Goal: Information Seeking & Learning: Find specific fact

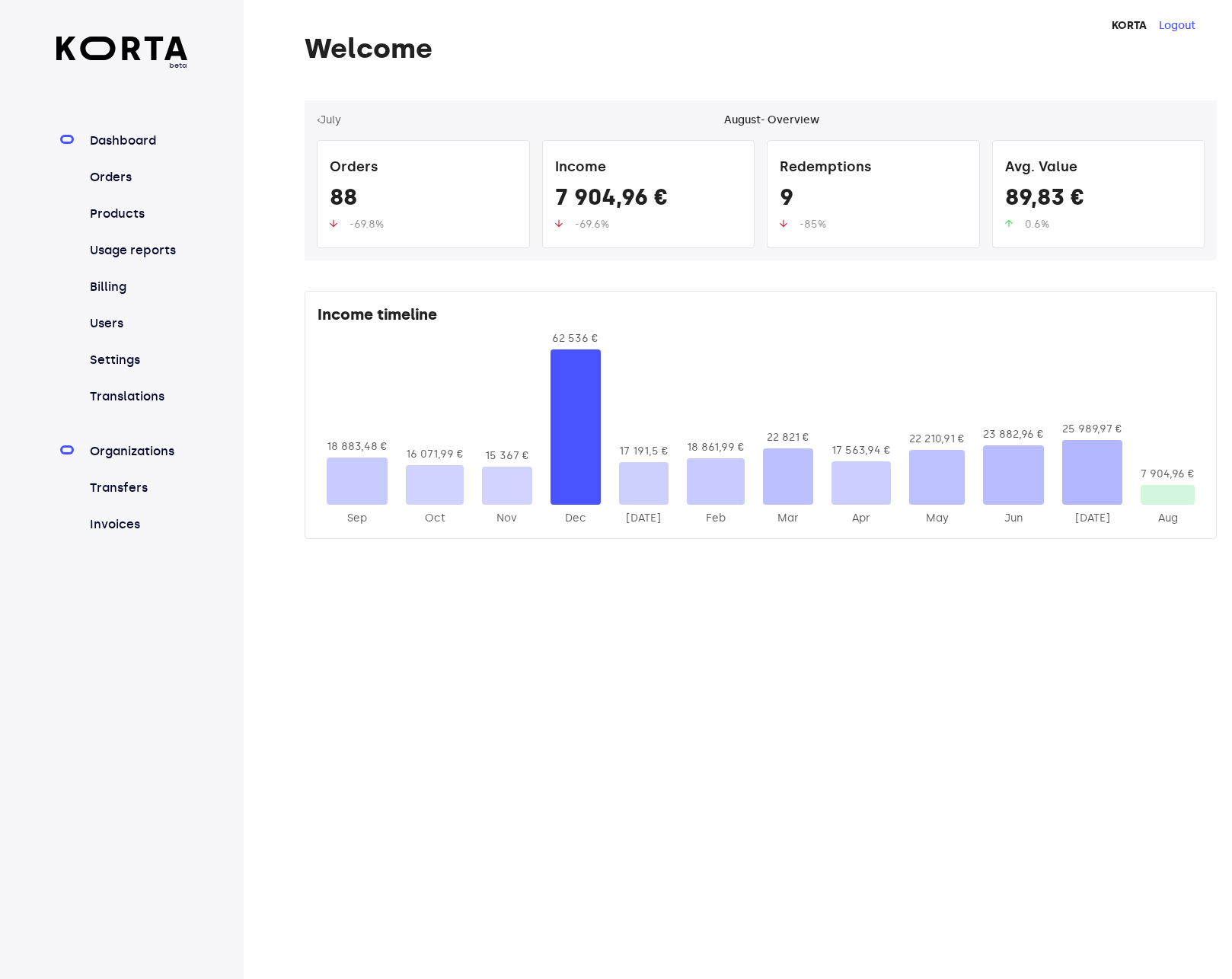
click at [109, 446] on link "Organizations" at bounding box center [137, 451] width 102 height 19
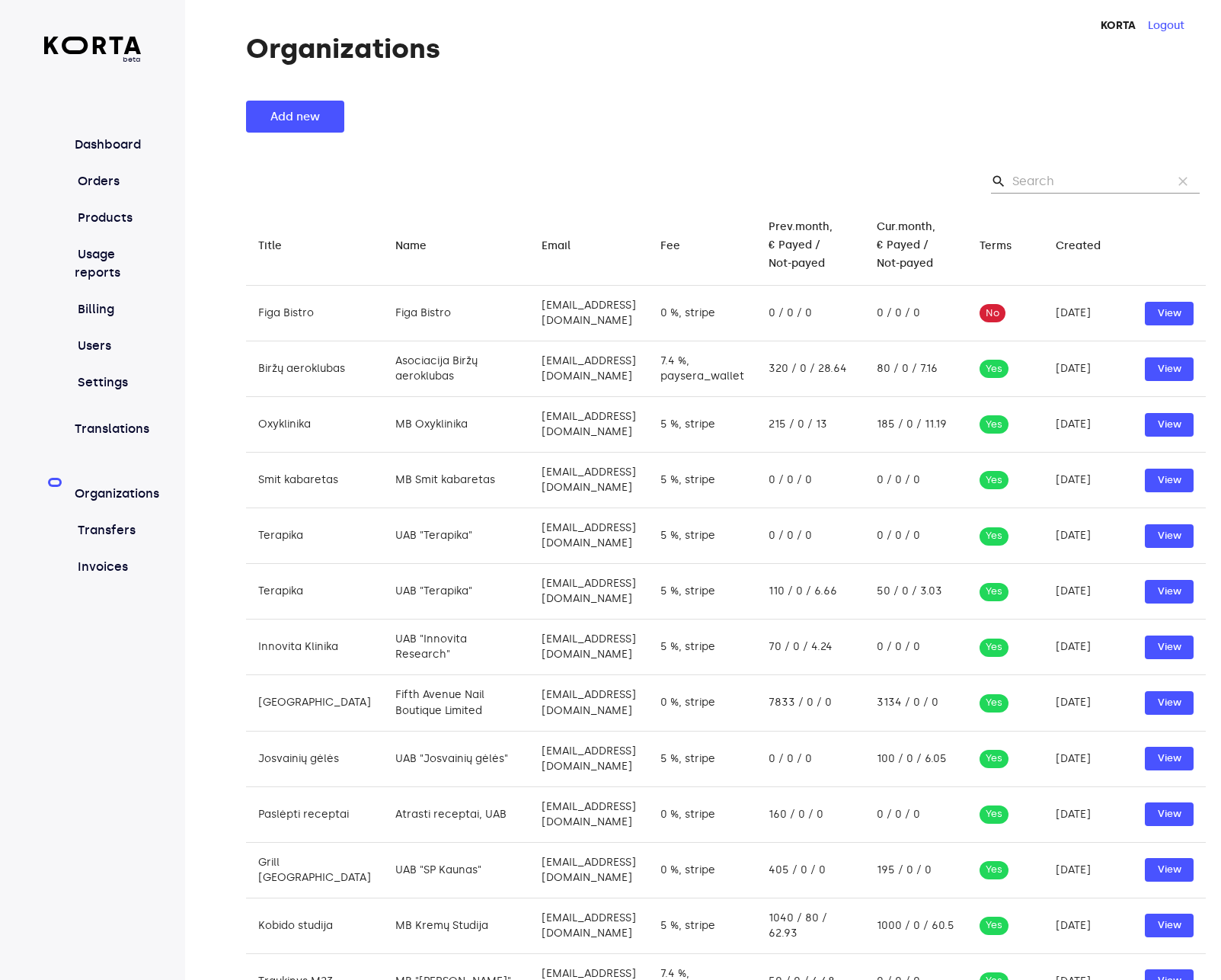
click at [1095, 183] on input "Search" at bounding box center [1086, 181] width 147 height 24
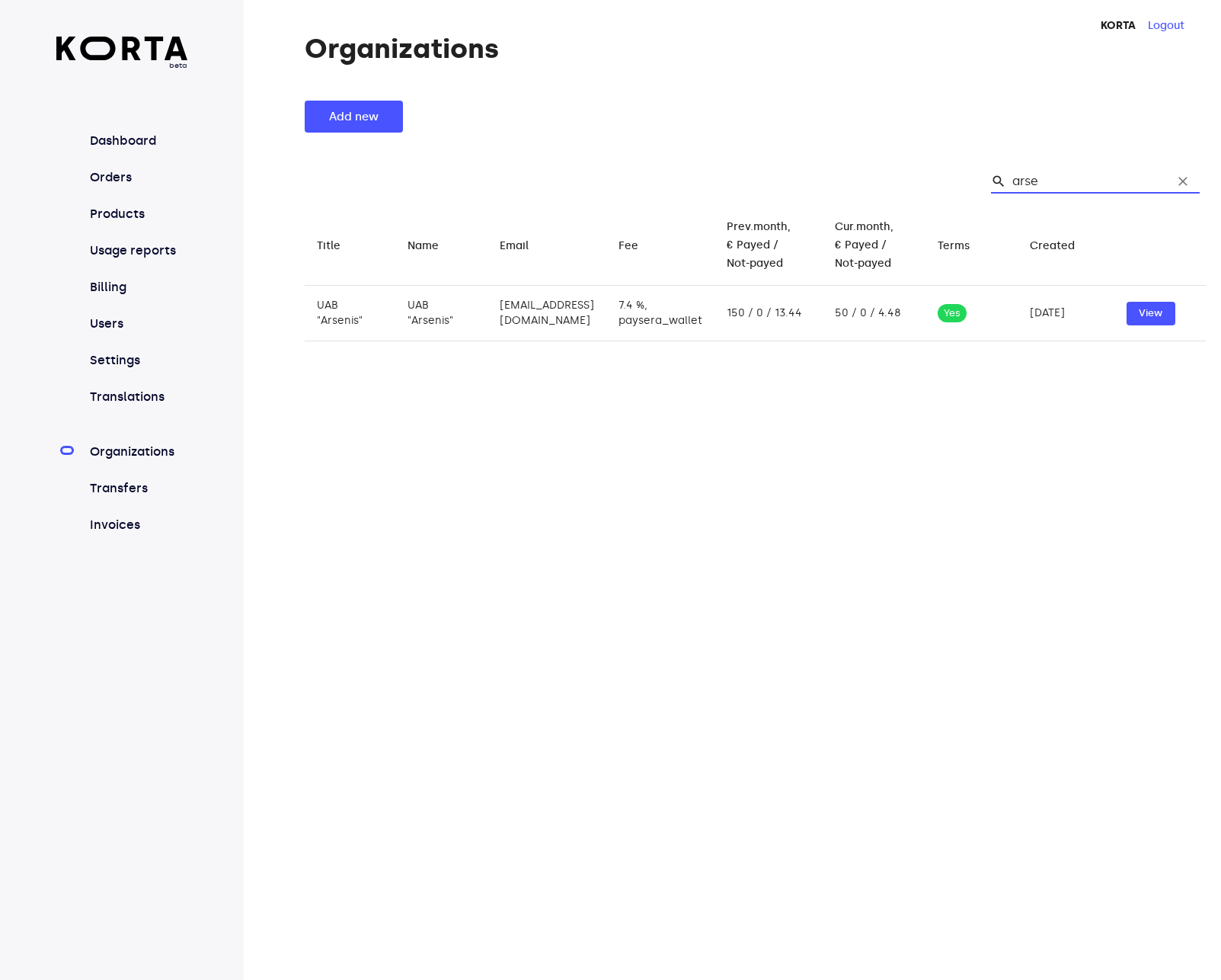
type input "arse"
drag, startPoint x: 593, startPoint y: 317, endPoint x: 551, endPoint y: 316, distance: 42.0
click at [551, 316] on td "[EMAIL_ADDRESS][DOMAIN_NAME]" at bounding box center [546, 313] width 119 height 56
copy td "[DOMAIN_NAME]"
click at [580, 450] on table "Title arrow_downward Name arrow_downward Email arrow_downward Fee arrow_downwar…" at bounding box center [756, 629] width 901 height 846
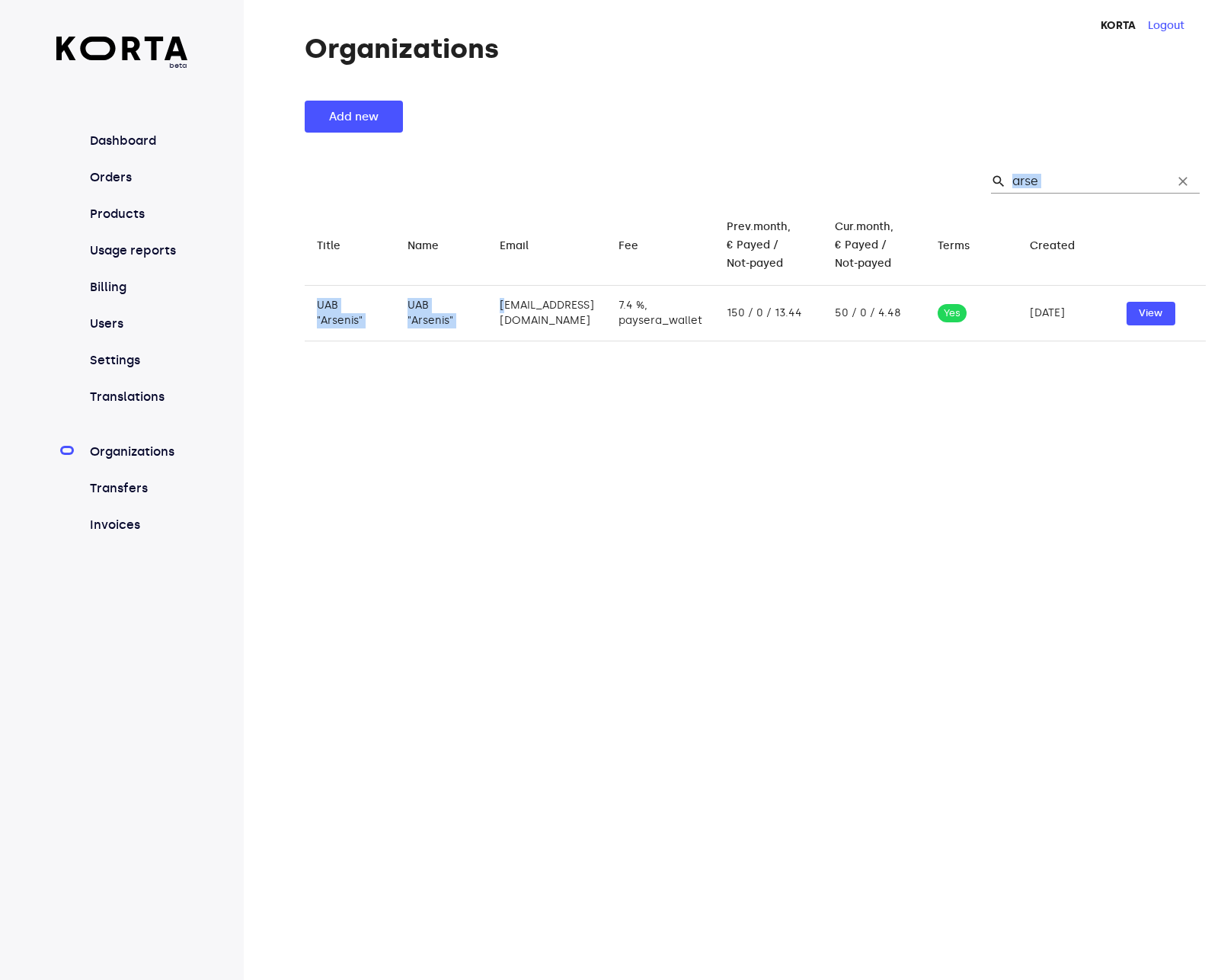
drag, startPoint x: 592, startPoint y: 312, endPoint x: 511, endPoint y: 314, distance: 81.0
click at [511, 314] on td "[EMAIL_ADDRESS][DOMAIN_NAME]" at bounding box center [546, 313] width 119 height 56
drag, startPoint x: 510, startPoint y: 314, endPoint x: 585, endPoint y: 310, distance: 75.1
click at [585, 310] on td "[EMAIL_ADDRESS][DOMAIN_NAME]" at bounding box center [546, 313] width 119 height 56
copy td "[EMAIL_ADDRESS][DOMAIN_NAME]"
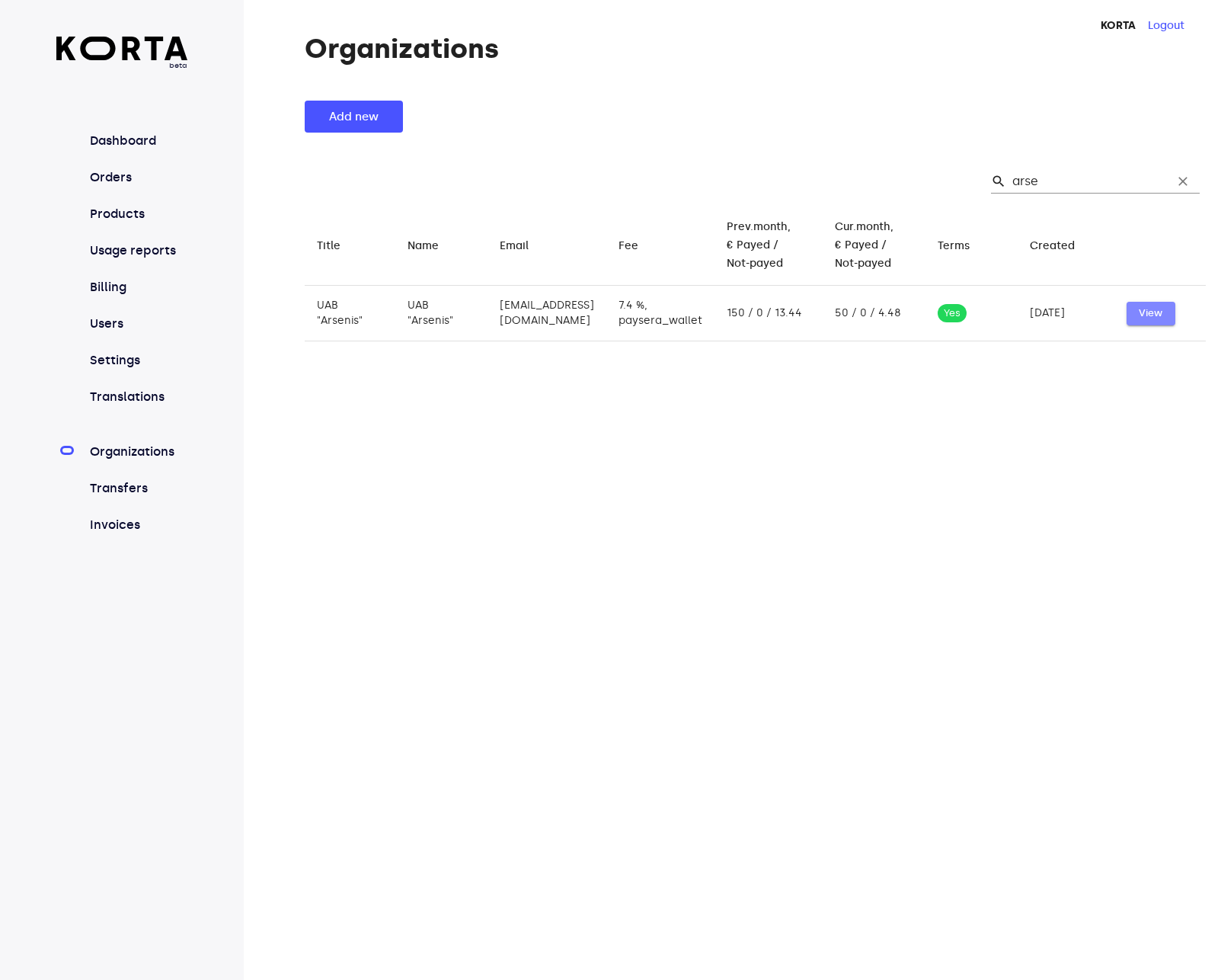
click at [1160, 316] on span "View" at bounding box center [1150, 313] width 33 height 18
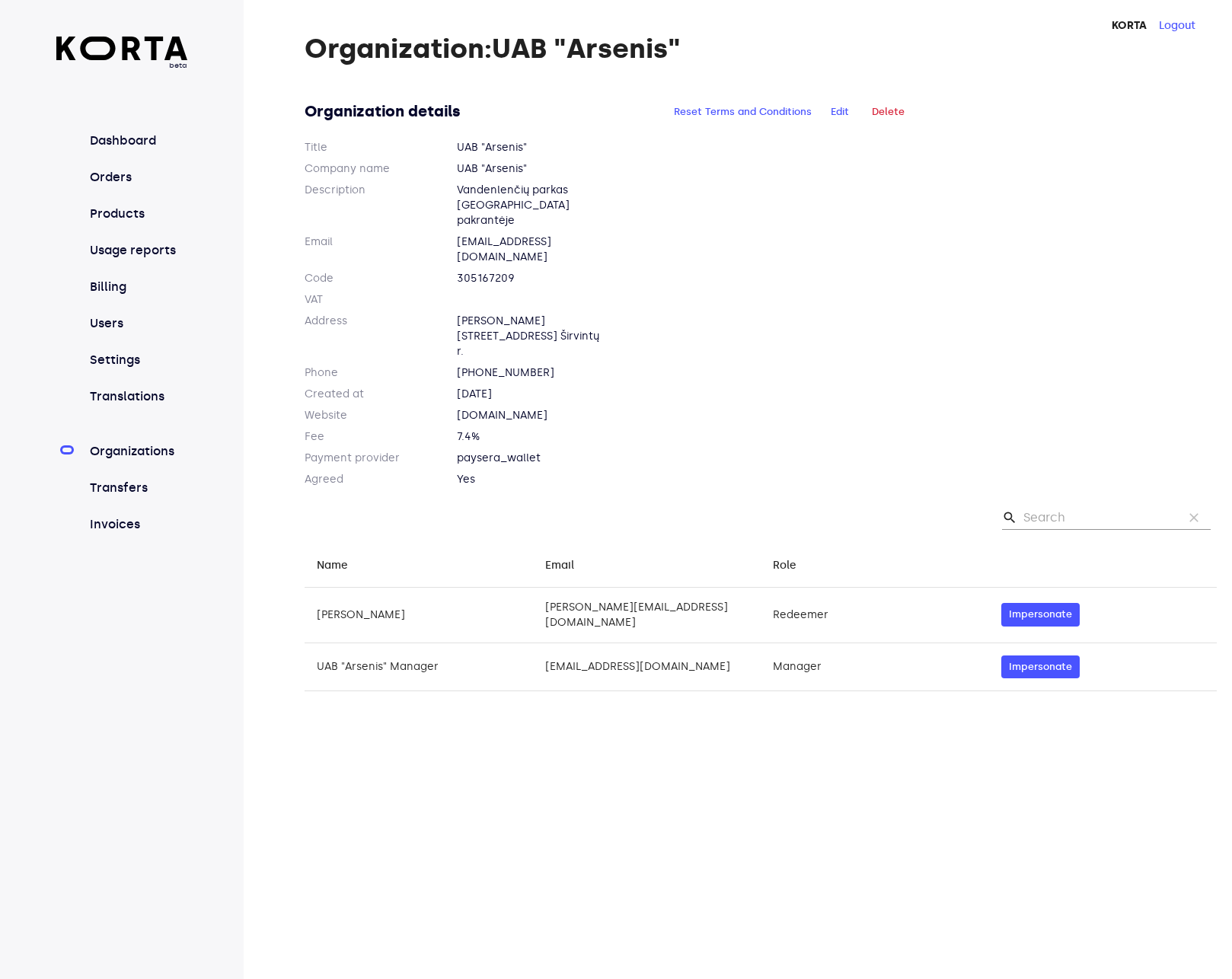
click at [502, 146] on dd "UAB "Arsenis"" at bounding box center [533, 148] width 152 height 16
copy dd "Arsenis"
click at [474, 271] on dd "305167209" at bounding box center [533, 279] width 152 height 16
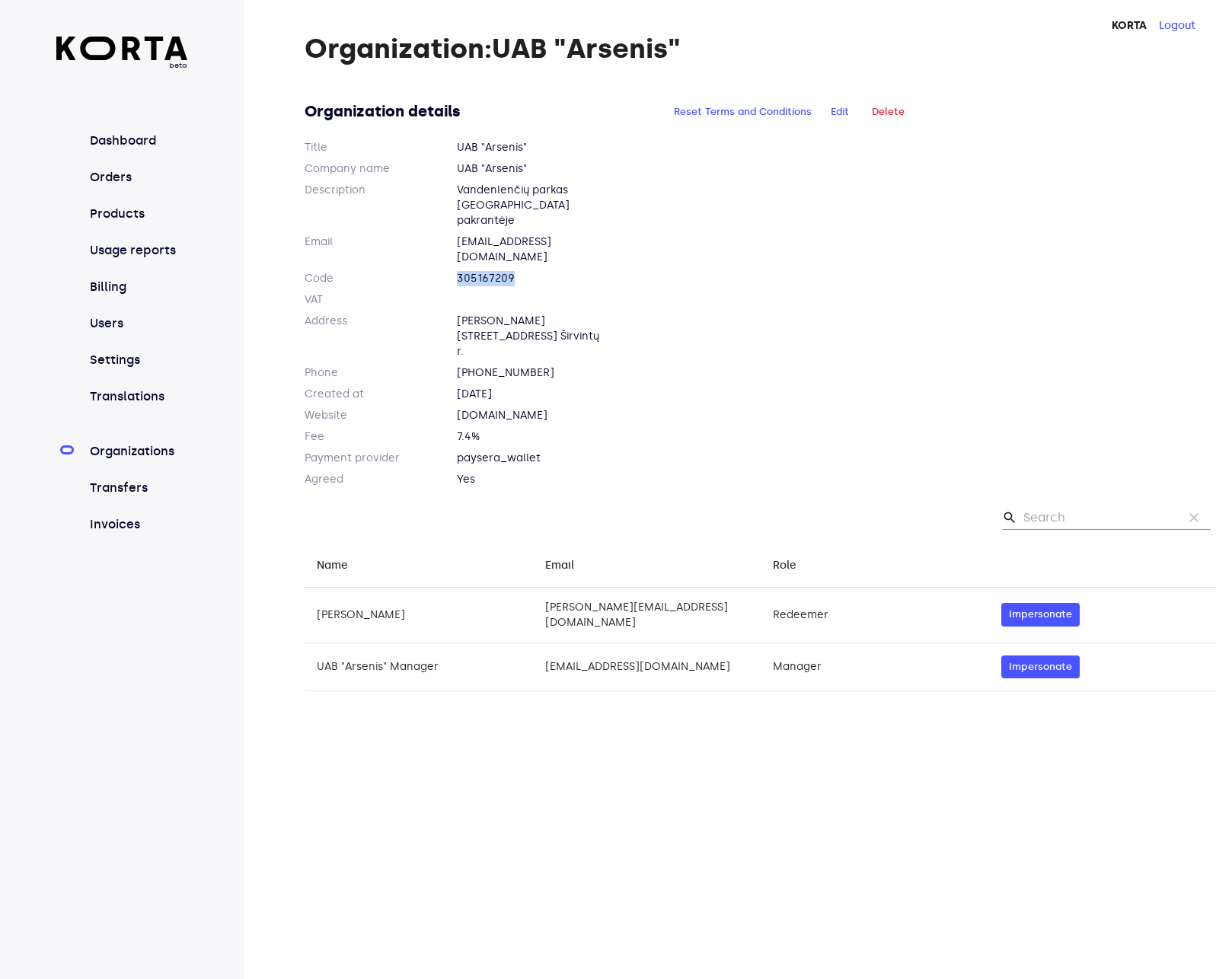
copy dd "305167209"
click at [112, 277] on link "Billing" at bounding box center [137, 287] width 102 height 19
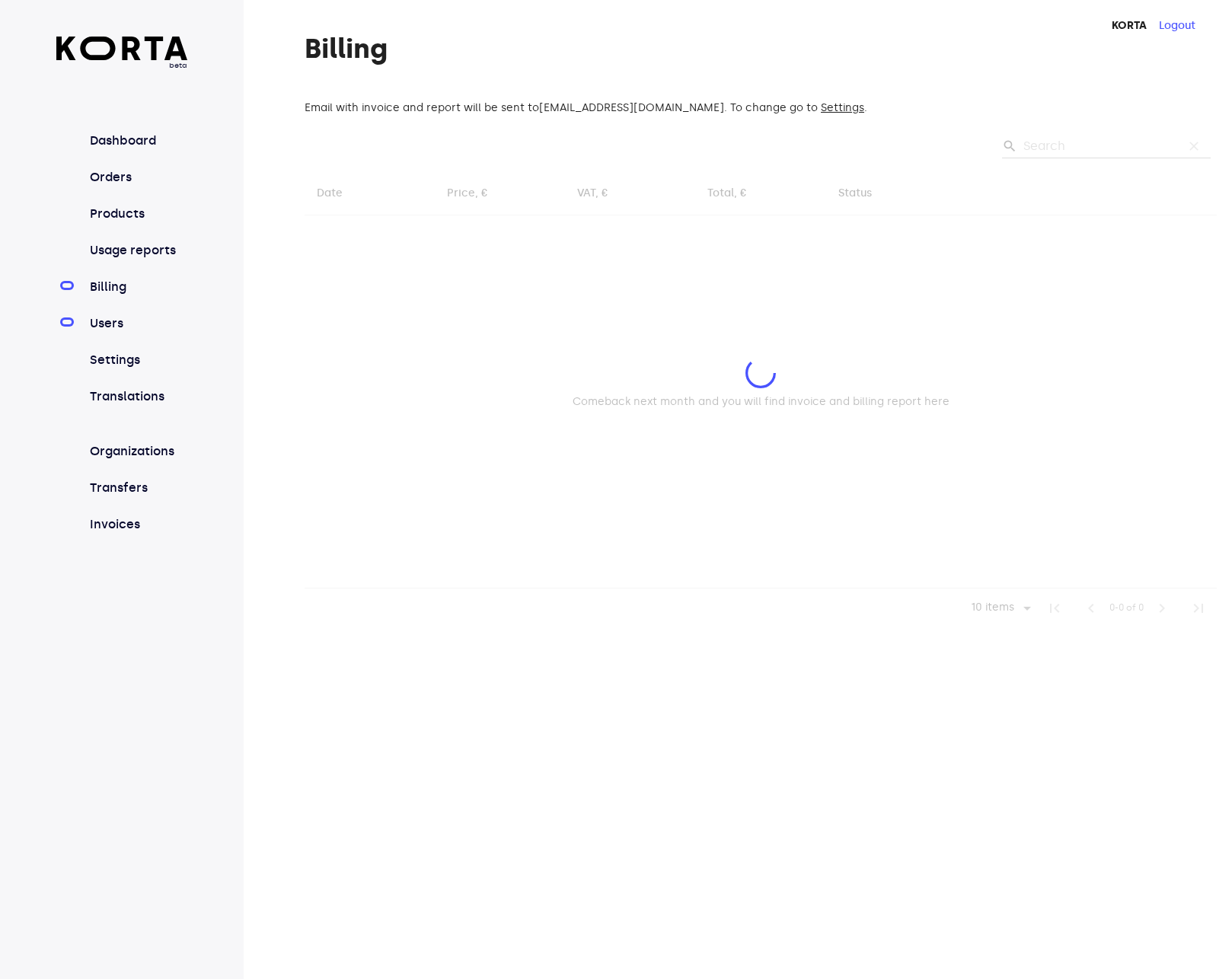
click at [107, 315] on link "Users" at bounding box center [137, 324] width 102 height 19
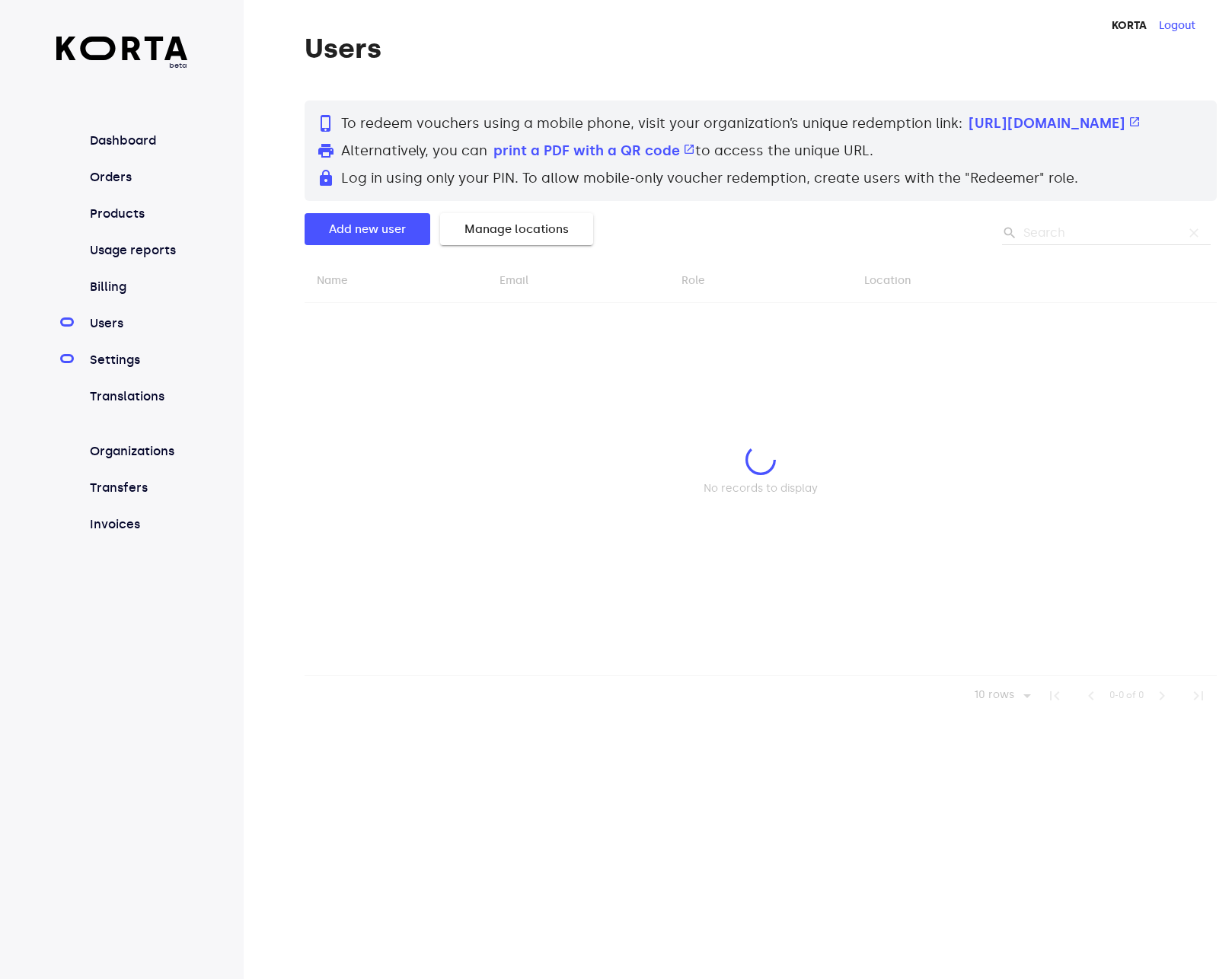
click at [107, 360] on link "Settings" at bounding box center [137, 360] width 102 height 19
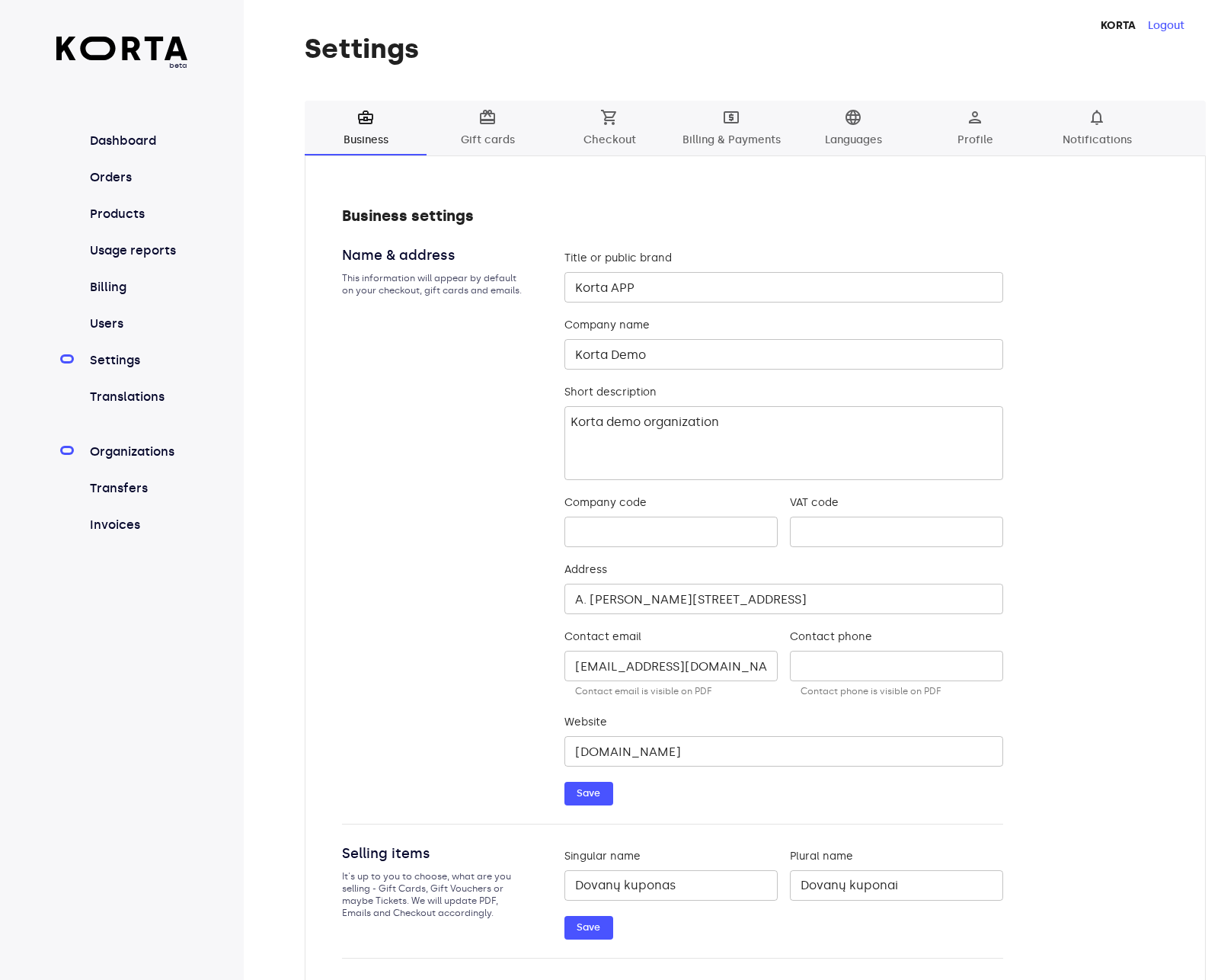
click at [144, 457] on link "Organizations" at bounding box center [137, 452] width 102 height 19
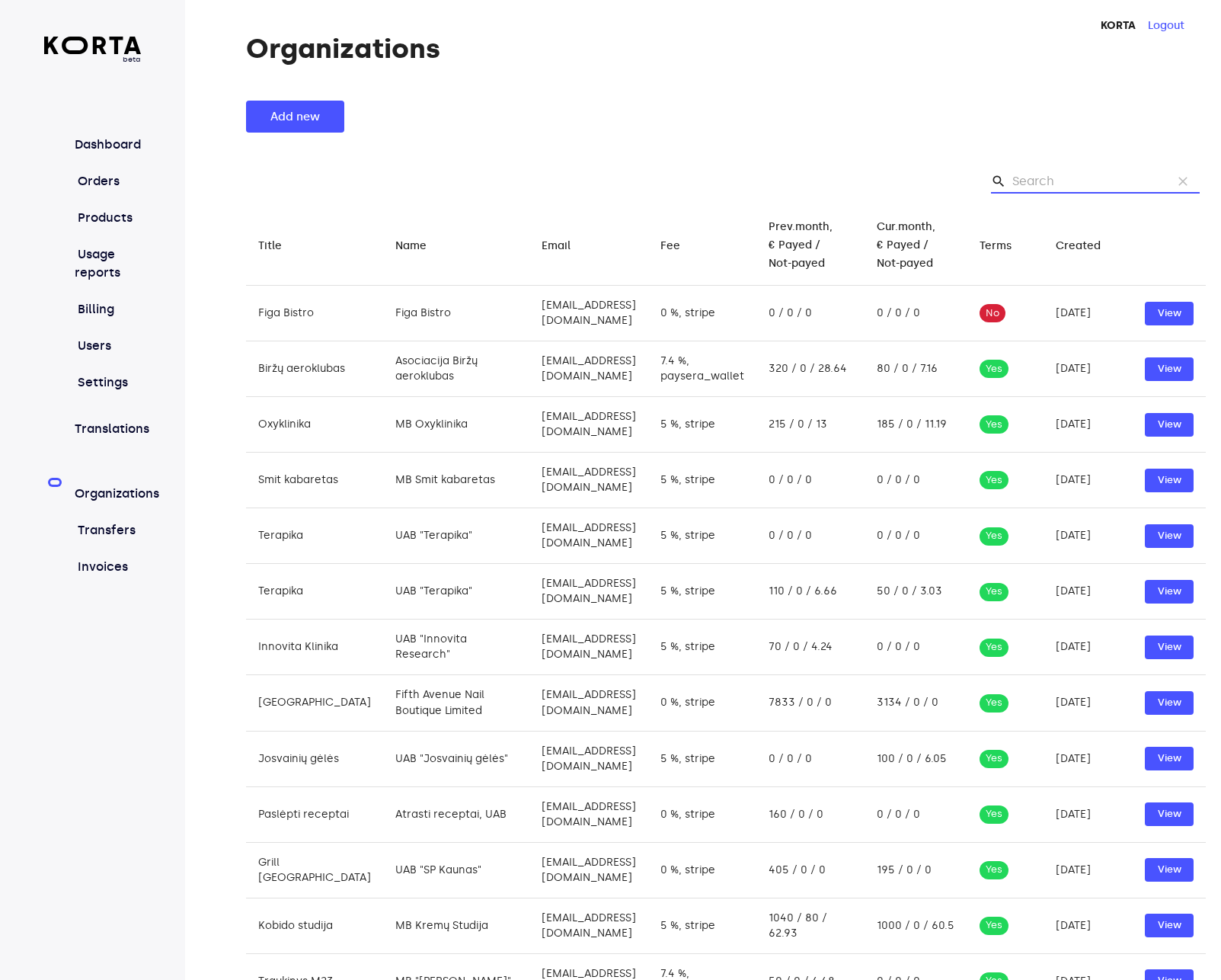
click at [1060, 174] on input "Search" at bounding box center [1086, 181] width 147 height 24
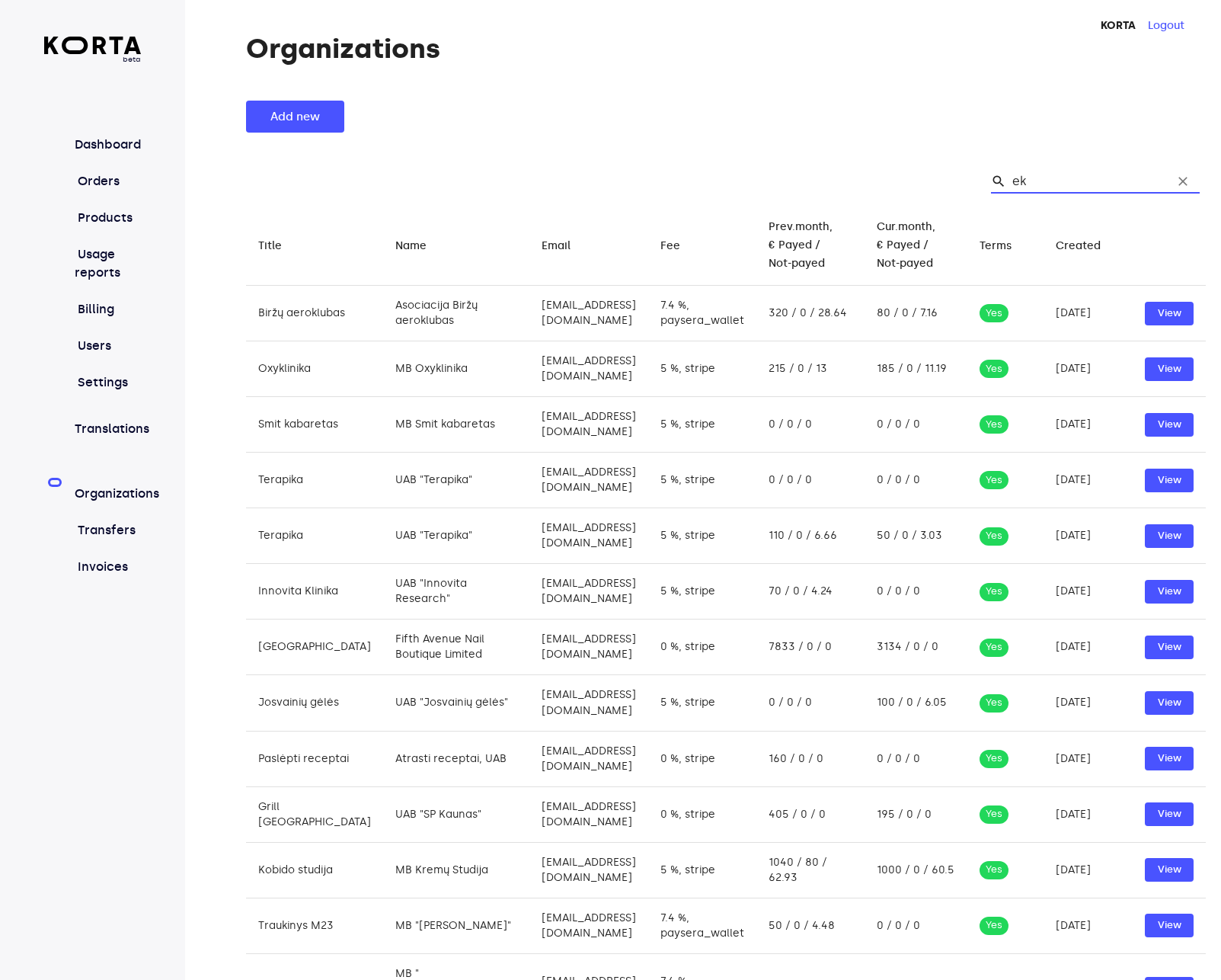
type input "ekl"
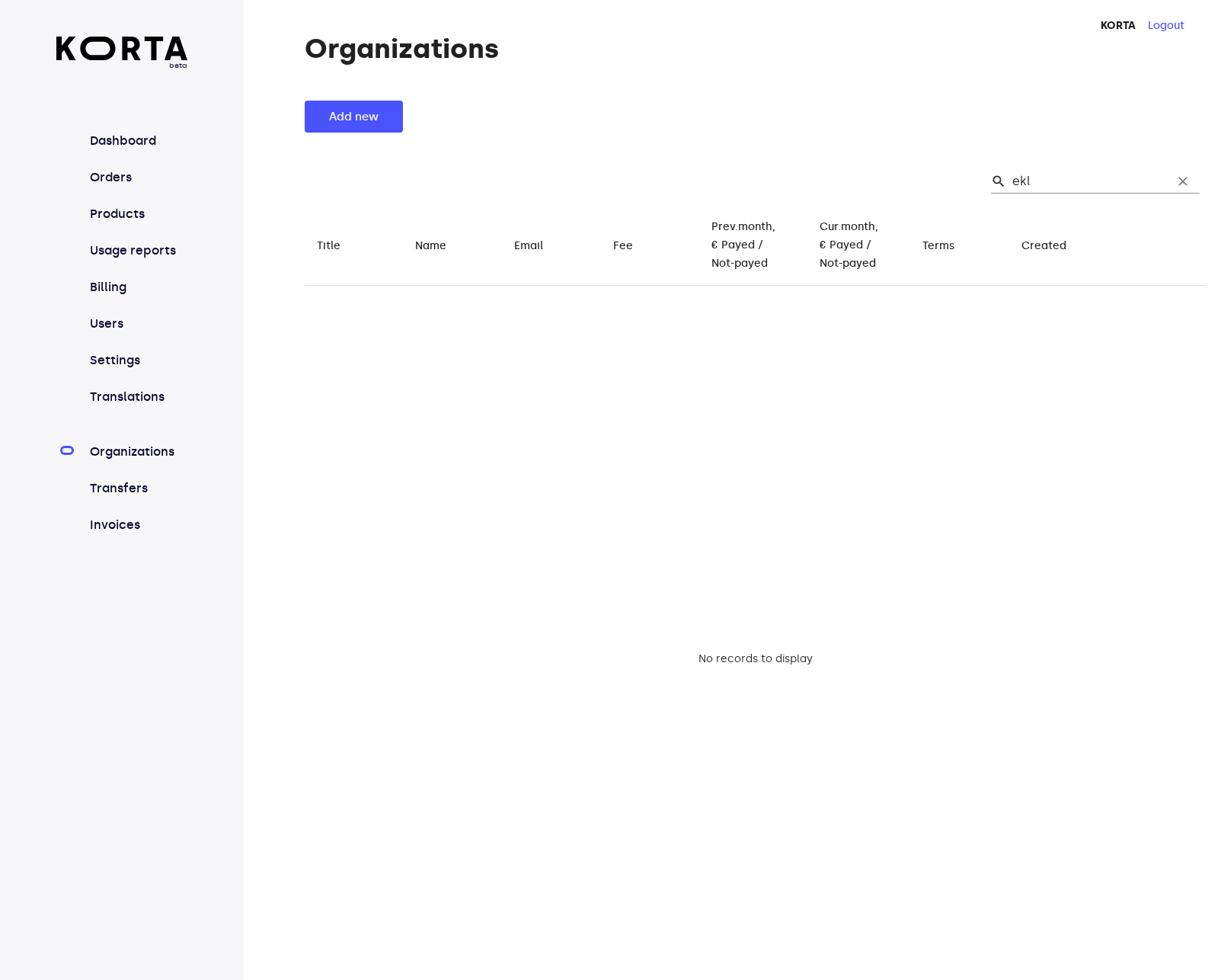
click at [1077, 184] on input "ekl" at bounding box center [1086, 181] width 147 height 24
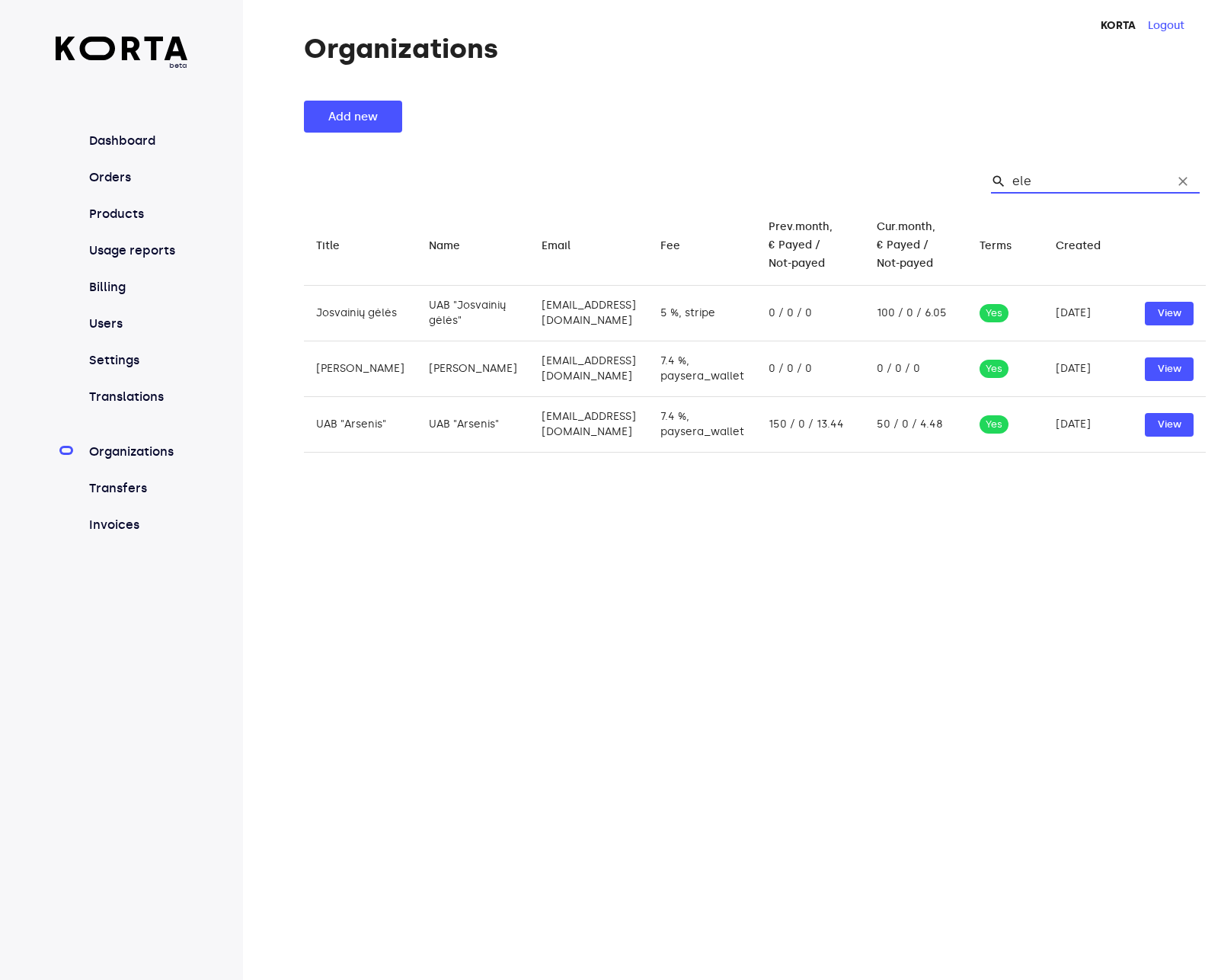
type input "ele"
click at [852, 610] on table "Title arrow_downward Name arrow_downward Email arrow_downward Fee arrow_downwar…" at bounding box center [755, 646] width 902 height 882
